Goal: Find specific page/section: Find specific page/section

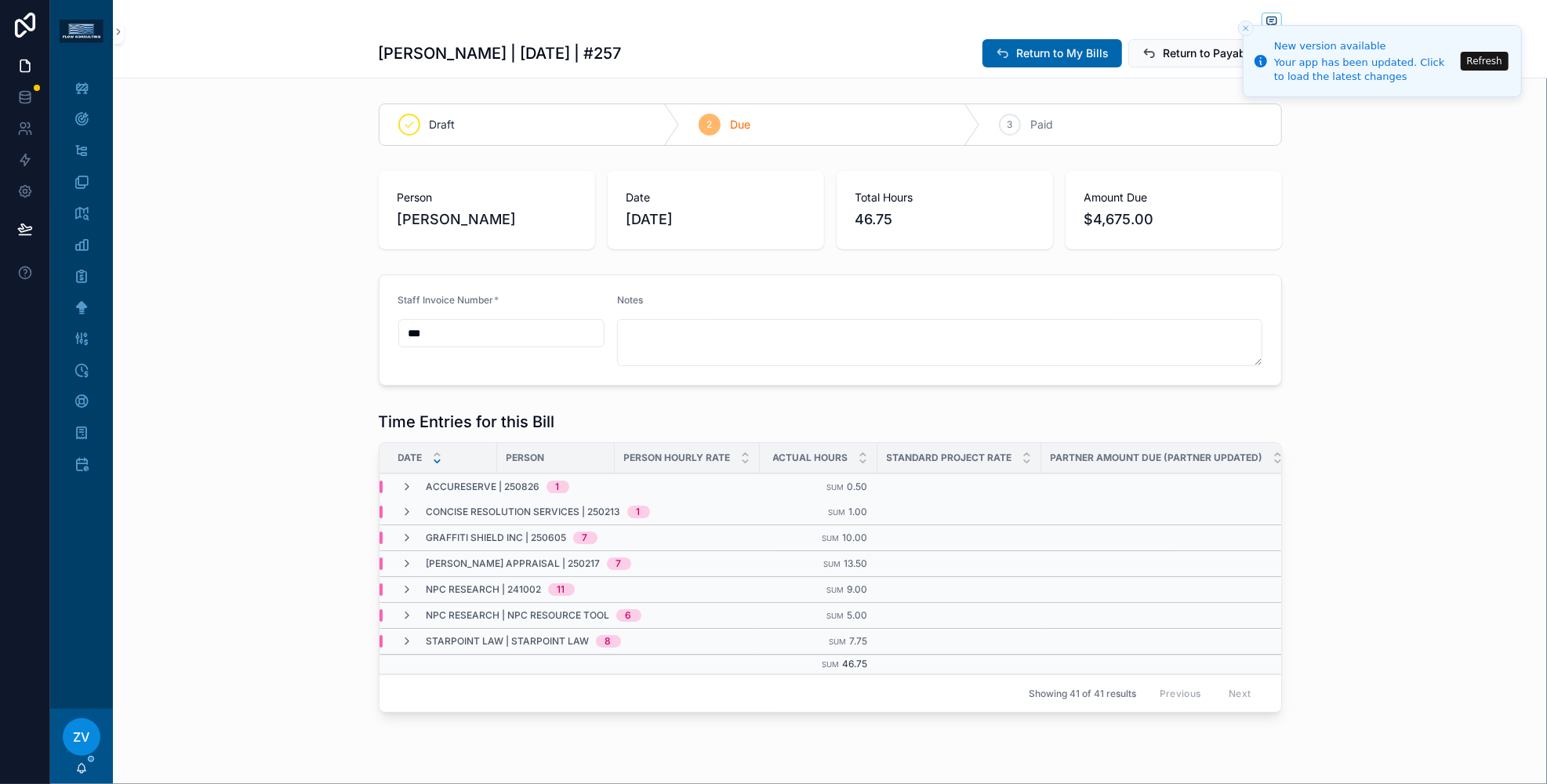
scroll to position [0, 75]
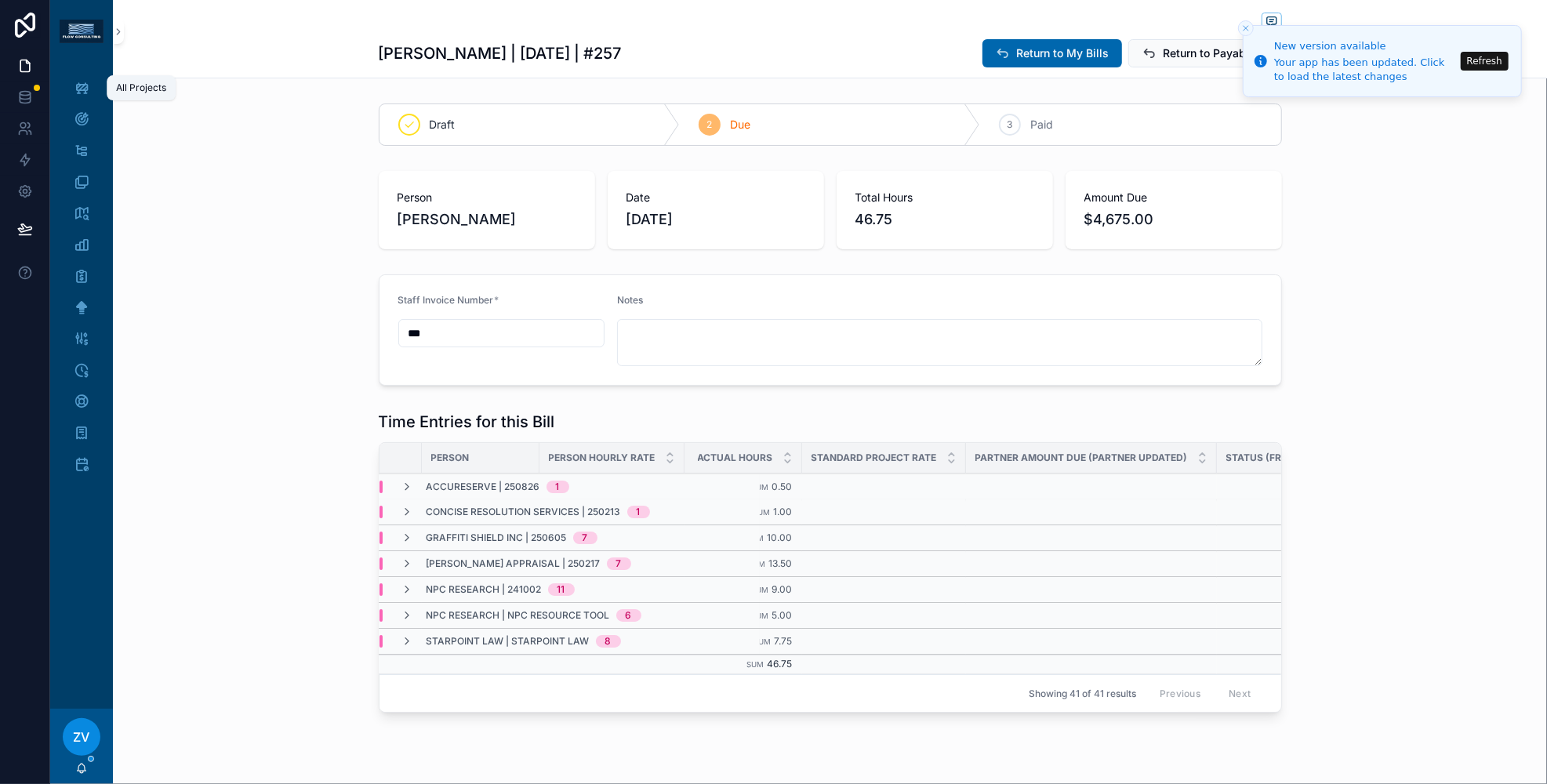
click at [89, 88] on icon "scrollable content" at bounding box center [82, 87] width 16 height 16
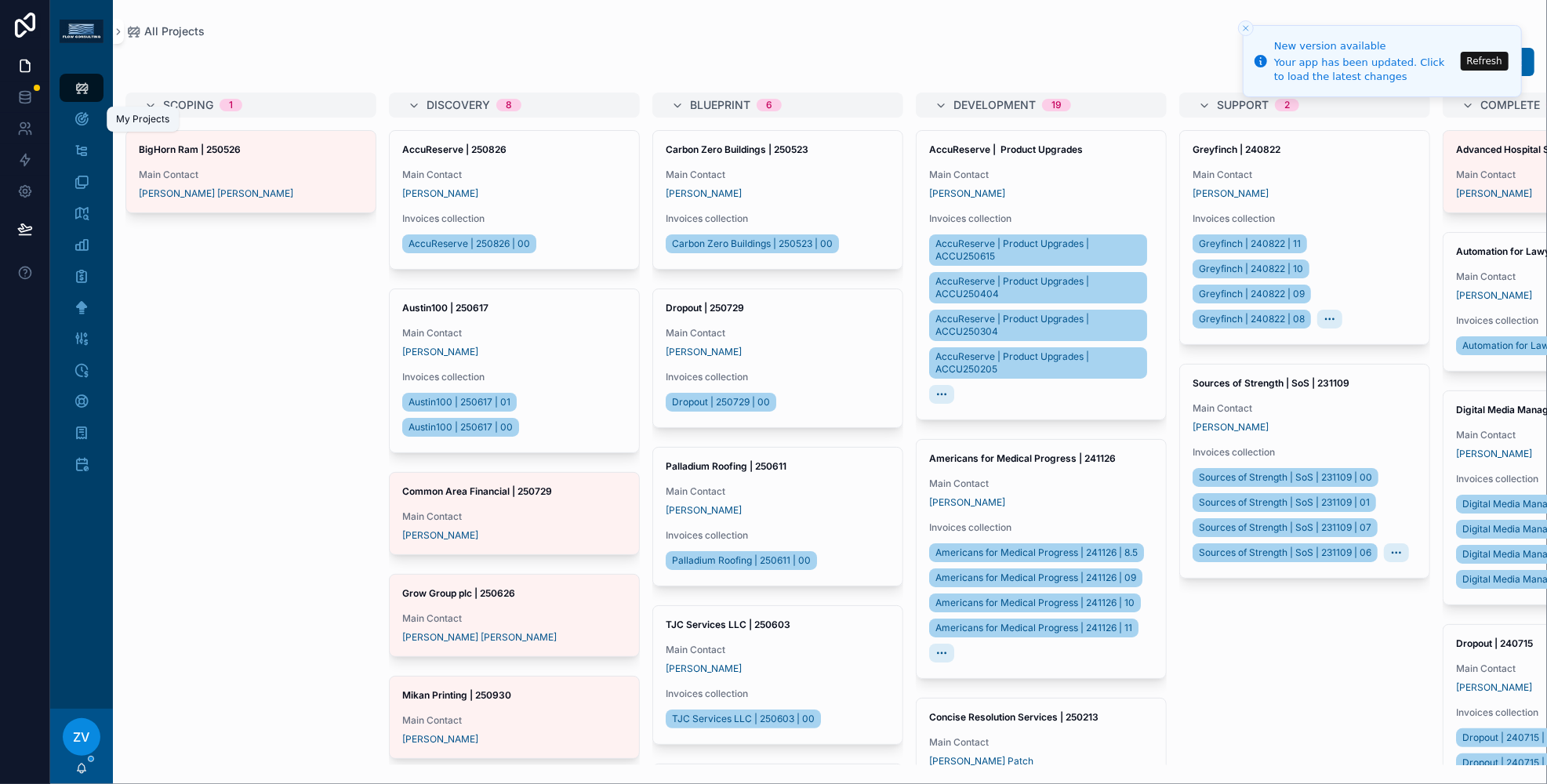
click at [71, 113] on div "My Projects" at bounding box center [81, 119] width 25 height 25
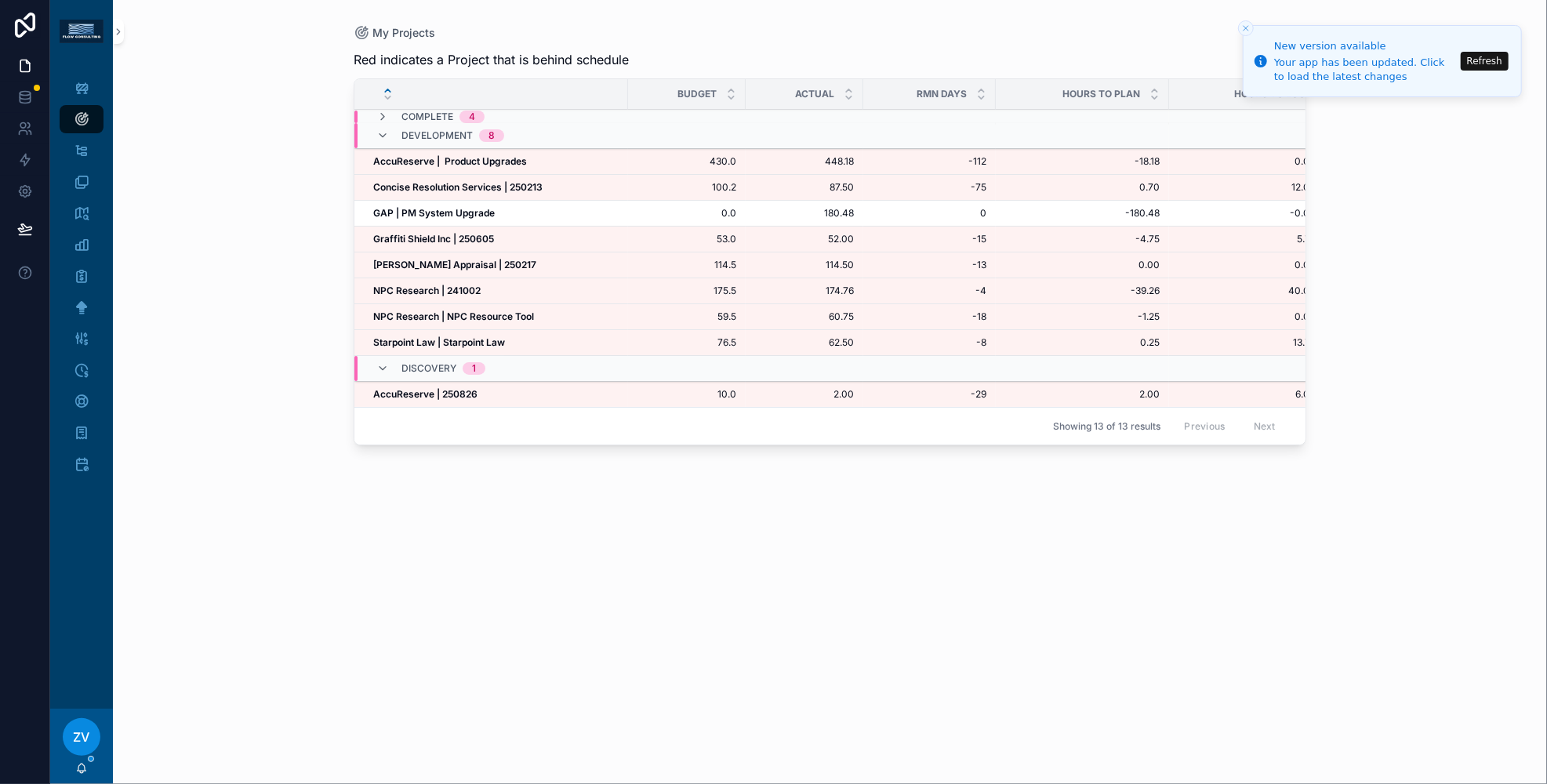
click at [515, 237] on div "Graffiti Shield Inc | 250605 Graffiti Shield Inc | 250605" at bounding box center [496, 239] width 246 height 13
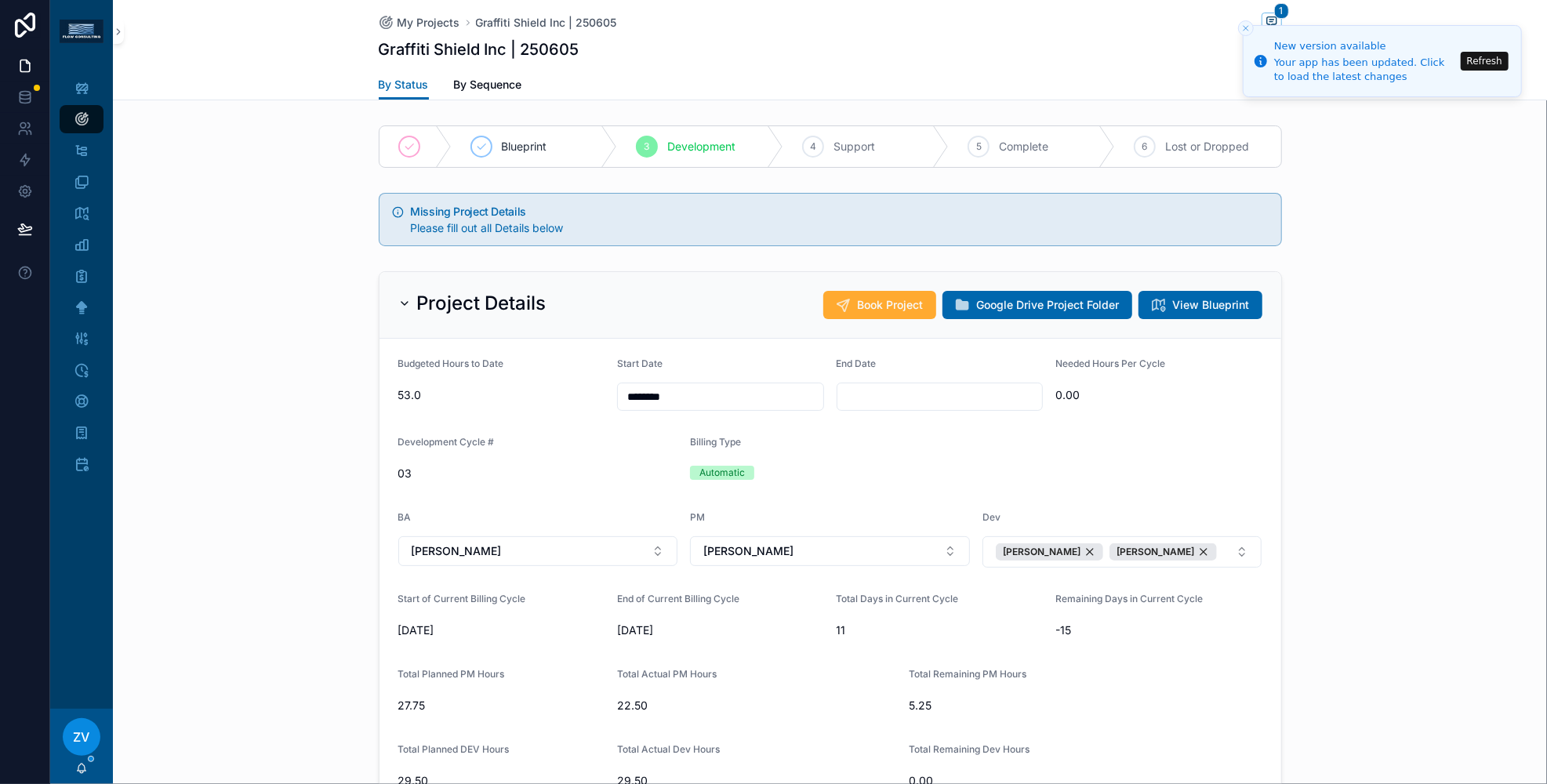
click at [273, 436] on div "Project Details Book Project Google Drive Project Folder View Blueprint Budgete…" at bounding box center [831, 674] width 1435 height 817
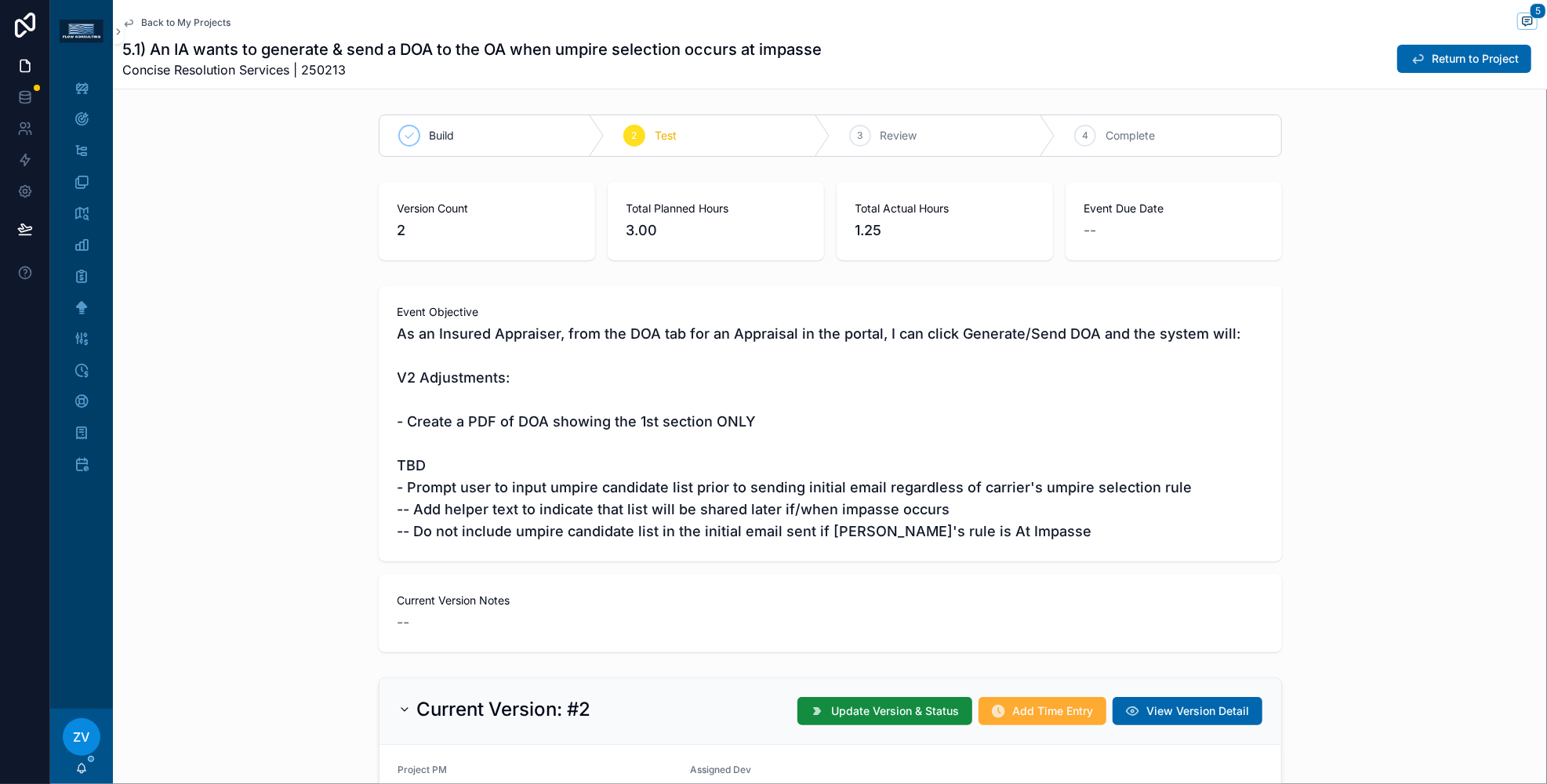
scroll to position [196, 0]
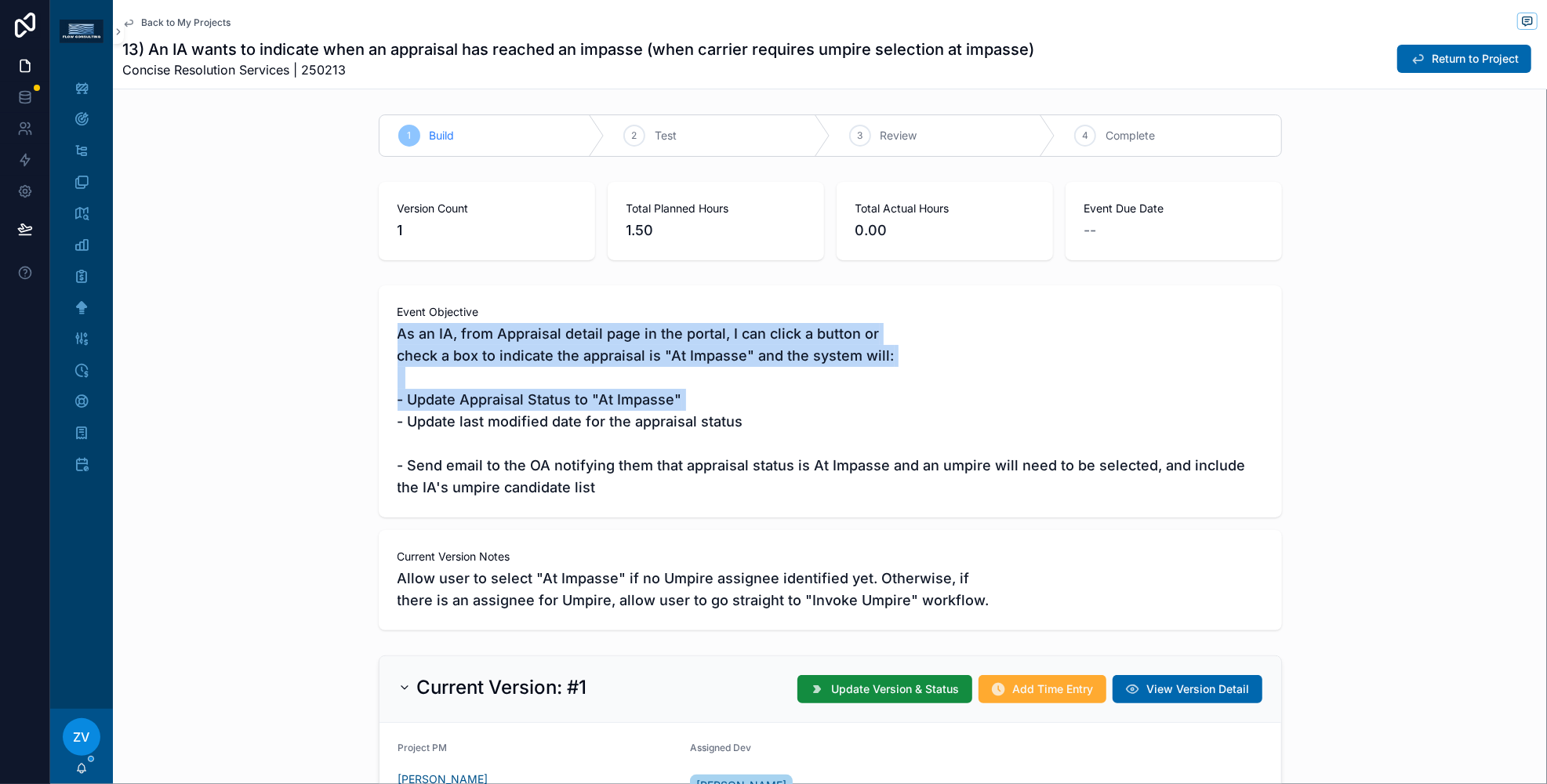
drag, startPoint x: 390, startPoint y: 338, endPoint x: 394, endPoint y: 427, distance: 89.1
click at [394, 427] on div "Event Objective As an IA, from Appraisal detail page in the portal, I can click…" at bounding box center [831, 401] width 904 height 232
